Goal: Transaction & Acquisition: Purchase product/service

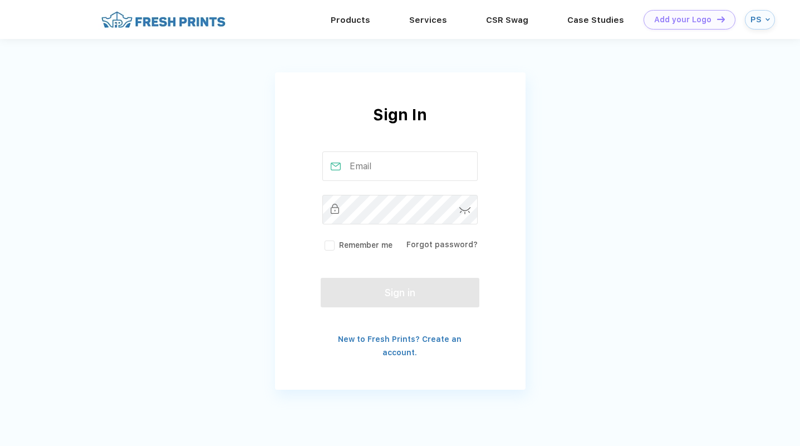
click at [411, 163] on input "text" at bounding box center [399, 166] width 155 height 30
click at [767, 18] on img at bounding box center [768, 19] width 4 height 4
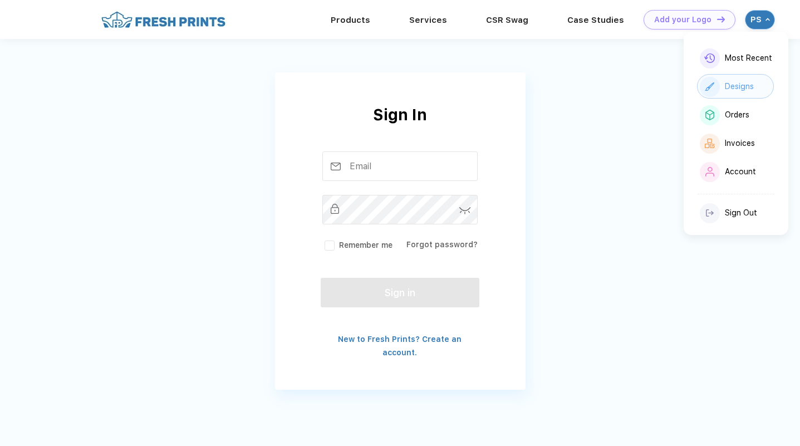
click at [739, 80] on div "Designs" at bounding box center [735, 86] width 77 height 24
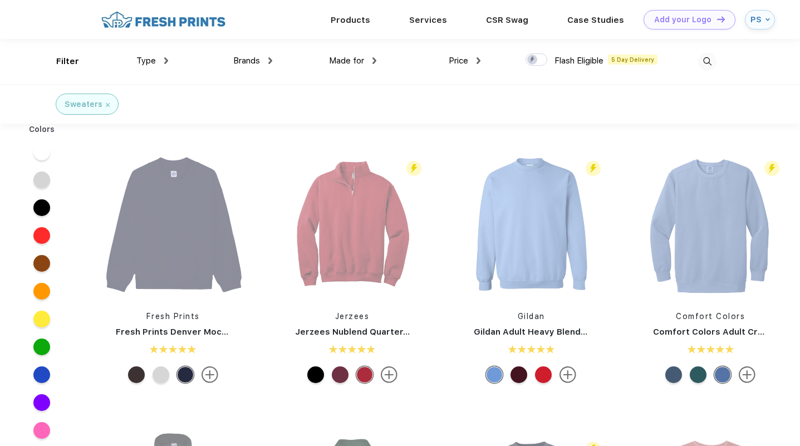
scroll to position [1, 0]
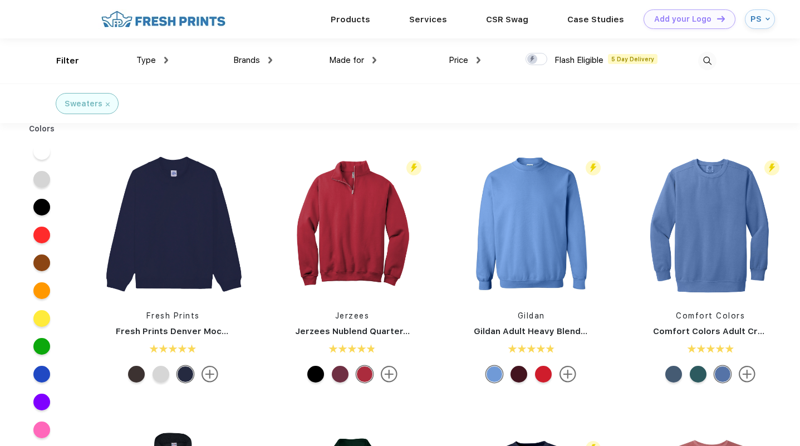
click at [709, 59] on img at bounding box center [707, 61] width 18 height 18
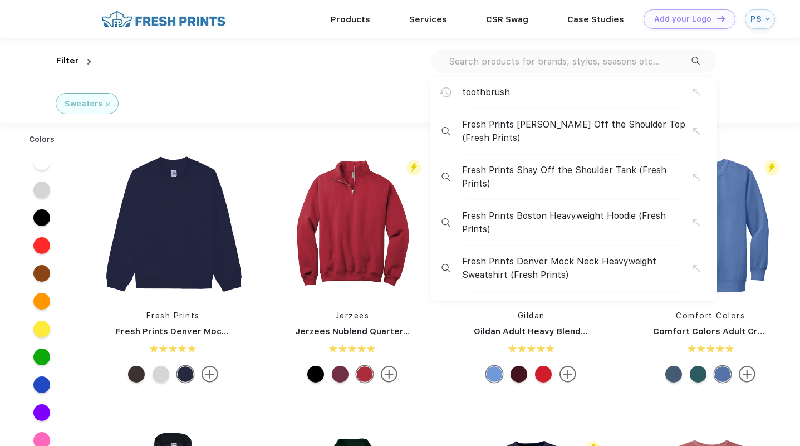
click at [577, 58] on input "text" at bounding box center [570, 61] width 244 height 12
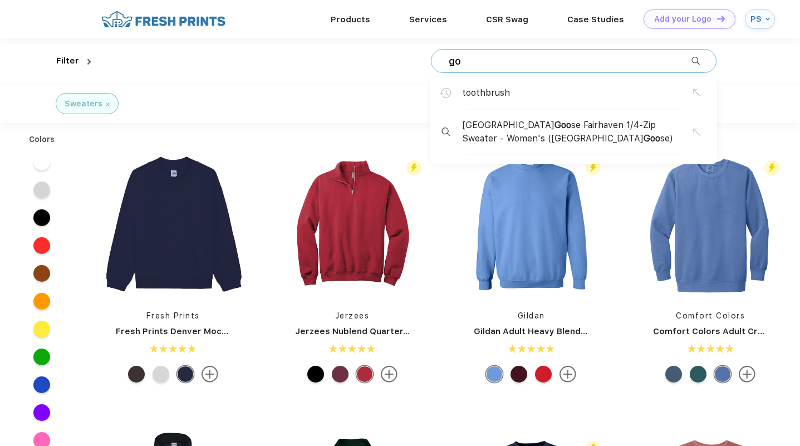
type input "g"
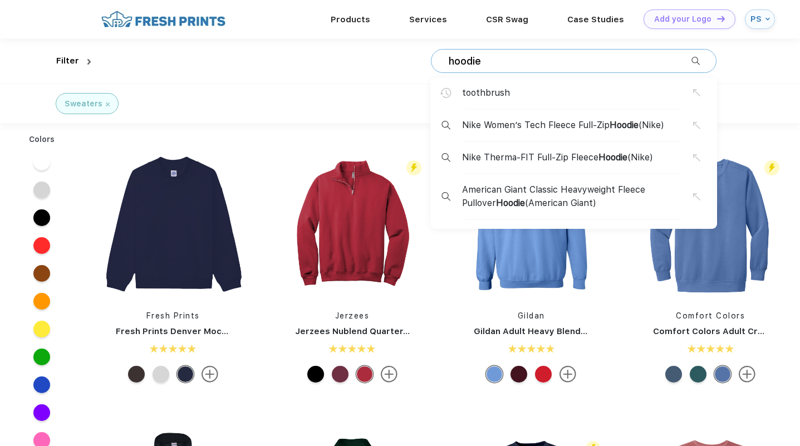
click at [577, 58] on input "hoodie" at bounding box center [570, 61] width 244 height 12
type input "hoodie"
click at [511, 95] on div "toothbrush" at bounding box center [577, 92] width 231 height 13
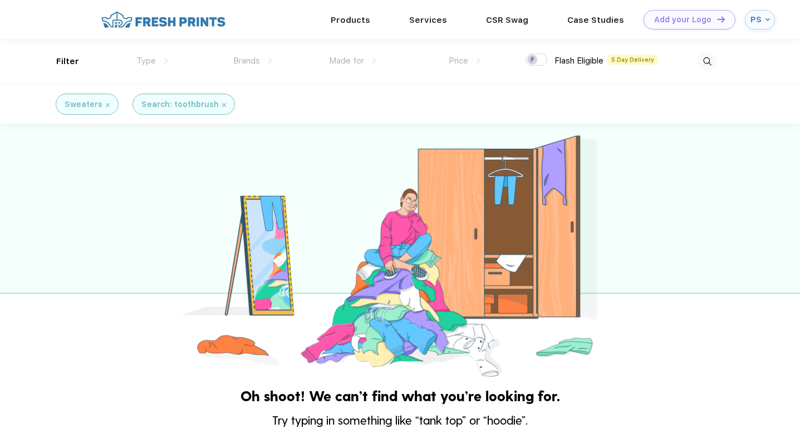
click at [712, 59] on img at bounding box center [707, 61] width 18 height 18
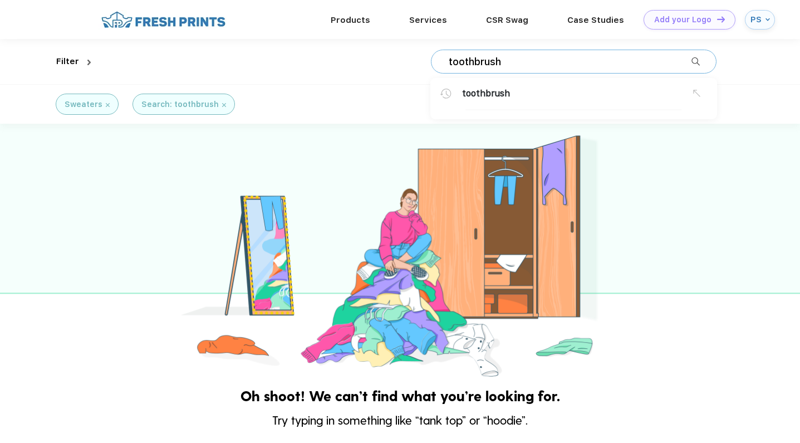
click at [545, 65] on input "toothbrush" at bounding box center [570, 62] width 244 height 12
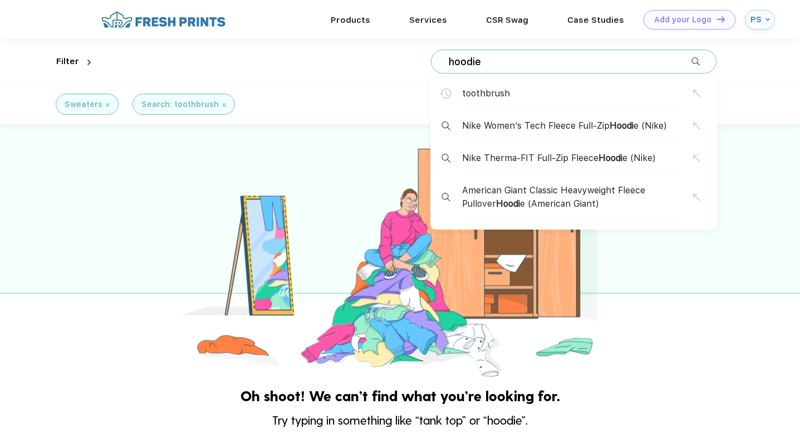
type input "hoodie"
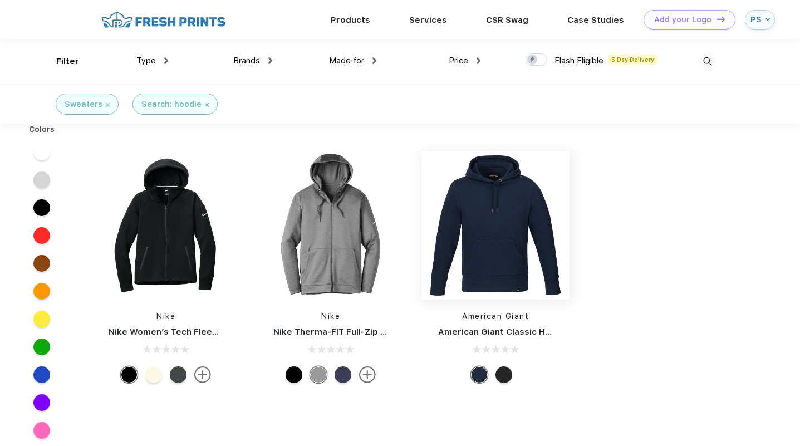
click at [509, 253] on img at bounding box center [495, 225] width 148 height 148
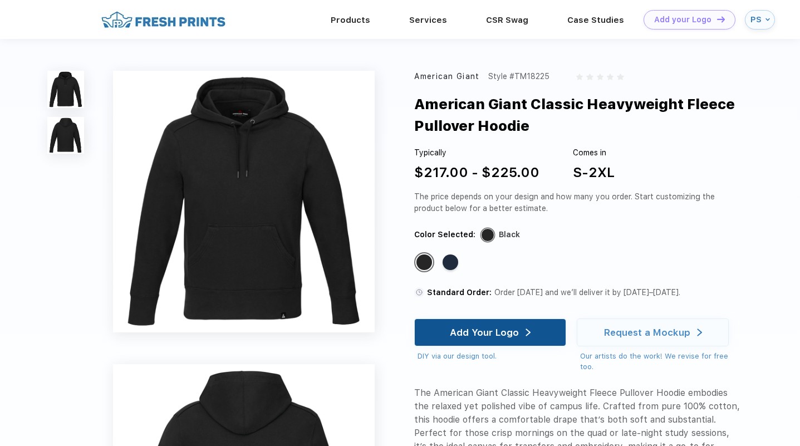
click at [476, 335] on div "Add Your Logo" at bounding box center [484, 332] width 69 height 11
